Goal: Transaction & Acquisition: Book appointment/travel/reservation

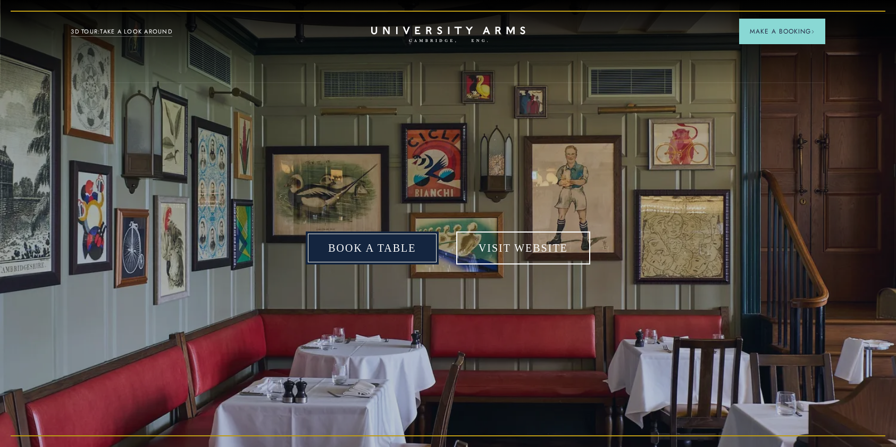
click at [356, 248] on link "Book a table" at bounding box center [372, 247] width 132 height 33
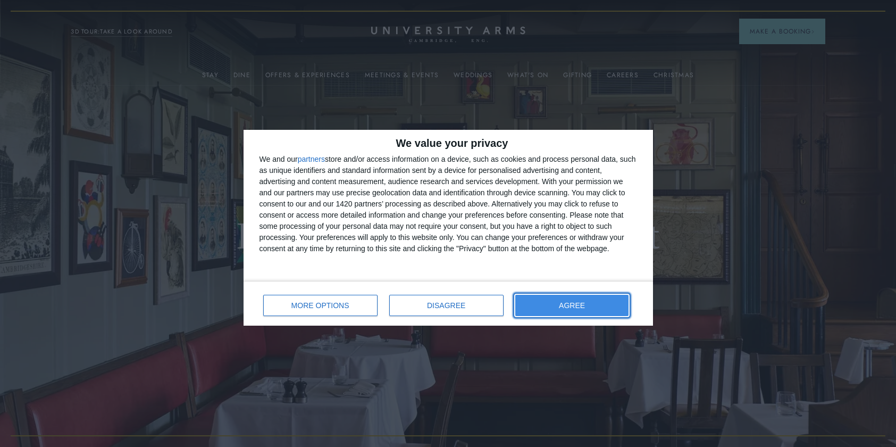
click at [621, 304] on button "AGREE" at bounding box center [572, 304] width 114 height 21
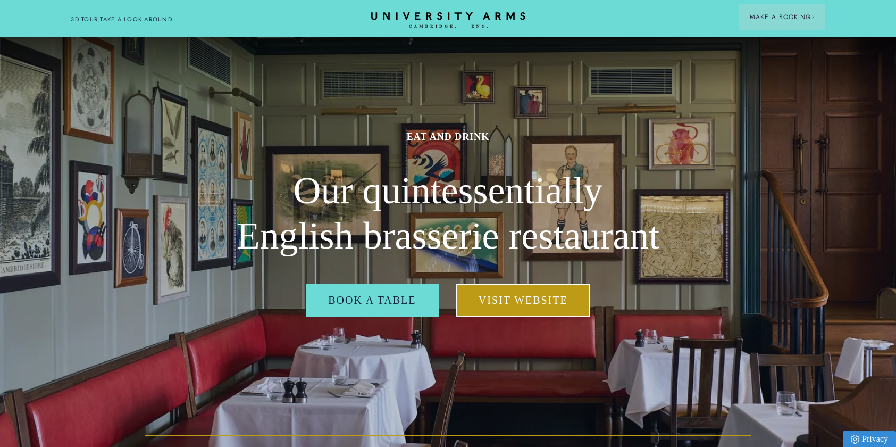
scroll to position [159, 0]
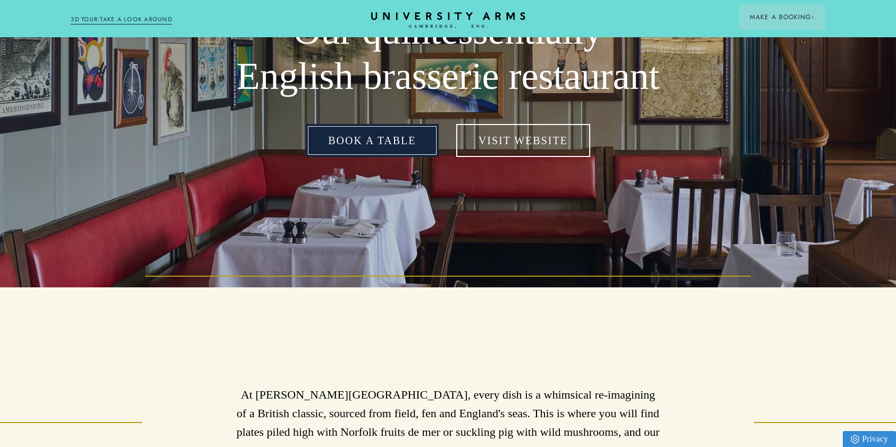
click at [377, 146] on link "Book a table" at bounding box center [372, 140] width 132 height 33
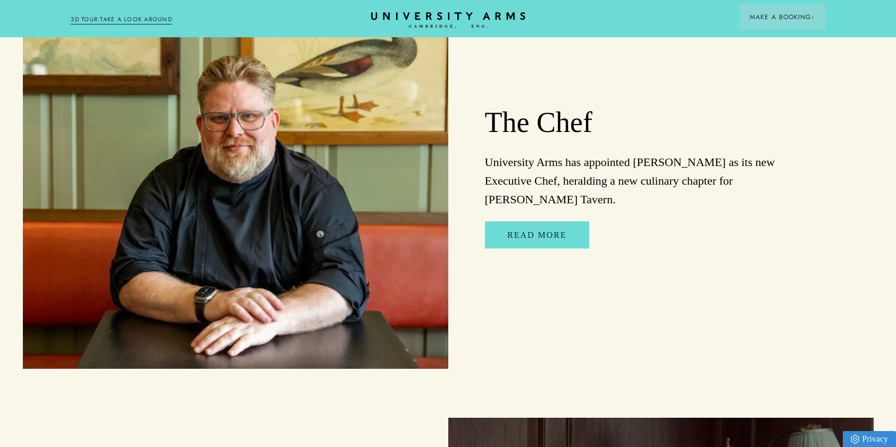
scroll to position [1967, 0]
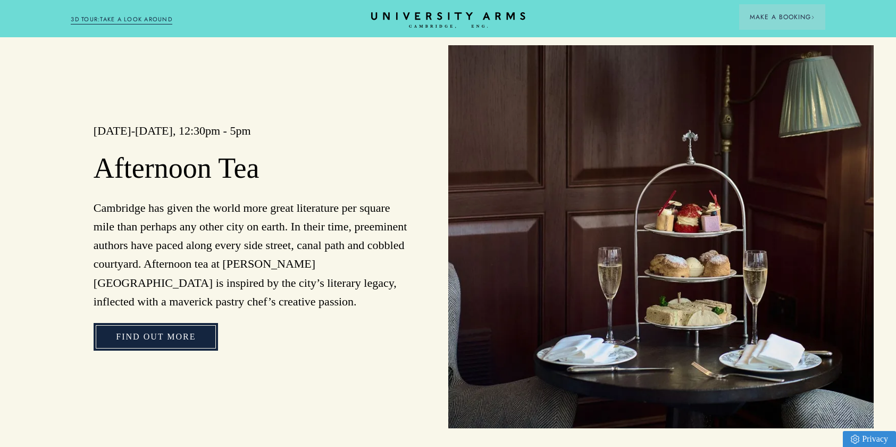
click at [154, 343] on link "Find Out More" at bounding box center [156, 337] width 124 height 28
